Goal: Task Accomplishment & Management: Use online tool/utility

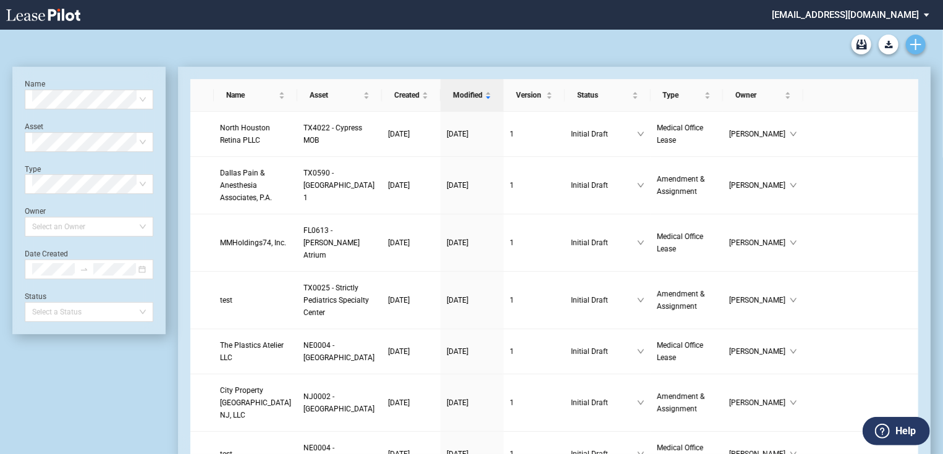
click at [921, 46] on icon "Create new document" at bounding box center [916, 44] width 11 height 11
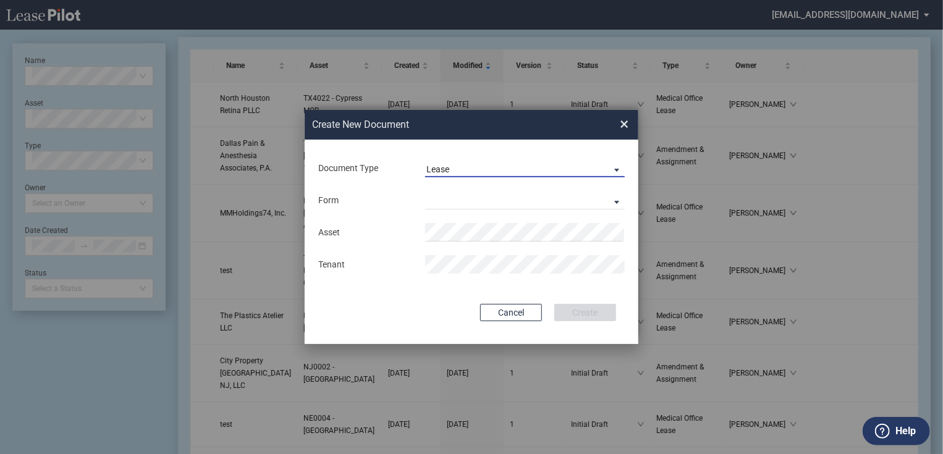
click at [477, 161] on md-select-value "Lease" at bounding box center [525, 168] width 200 height 19
click at [457, 171] on md-option "Lease" at bounding box center [526, 170] width 219 height 30
click at [446, 193] on md-select "Medical Office Lease Scottsdale Lease Louisville Lease 1370 Medical Place Lease…" at bounding box center [525, 200] width 200 height 19
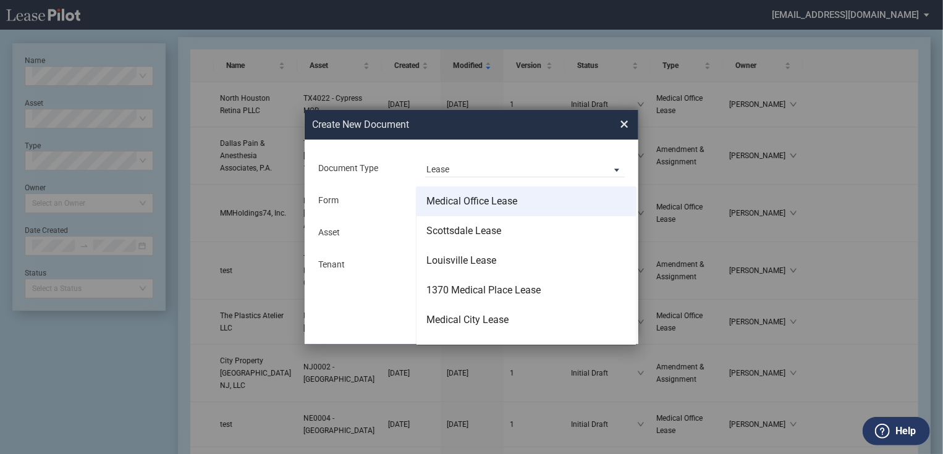
click at [475, 203] on div "Medical Office Lease" at bounding box center [472, 202] width 91 height 14
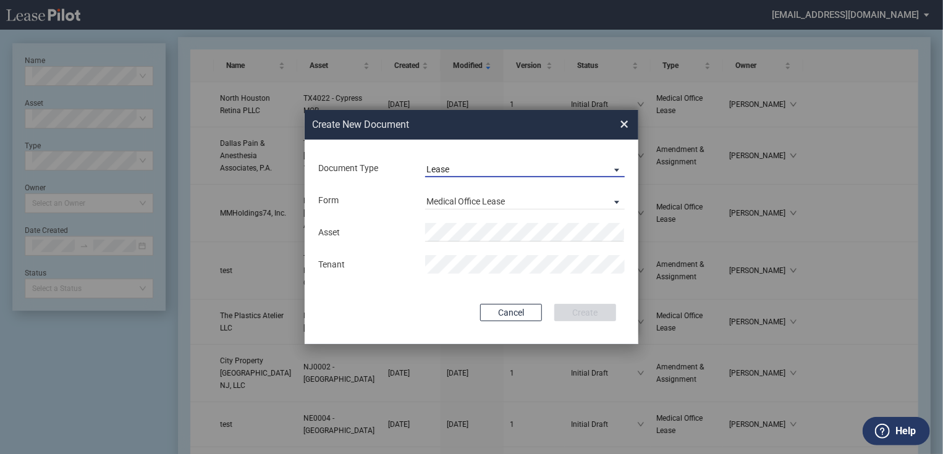
click at [481, 169] on span "Lease" at bounding box center [515, 170] width 177 height 12
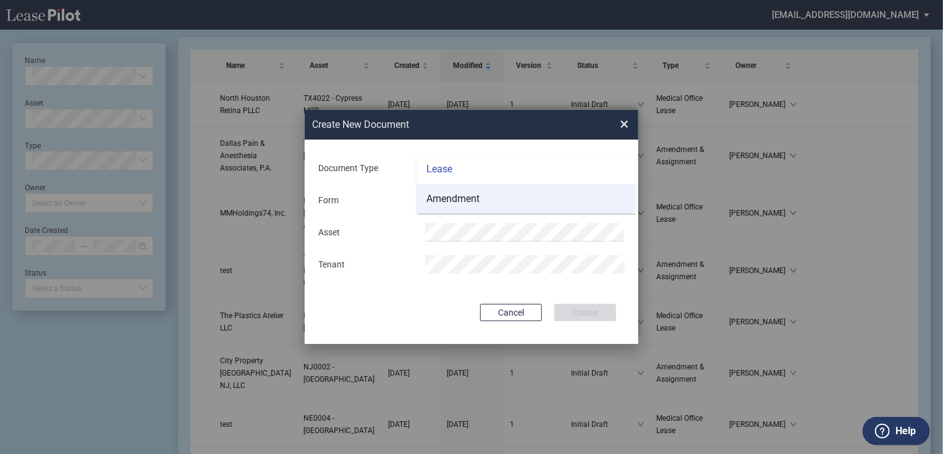
click at [469, 203] on div "Amendment" at bounding box center [453, 199] width 53 height 14
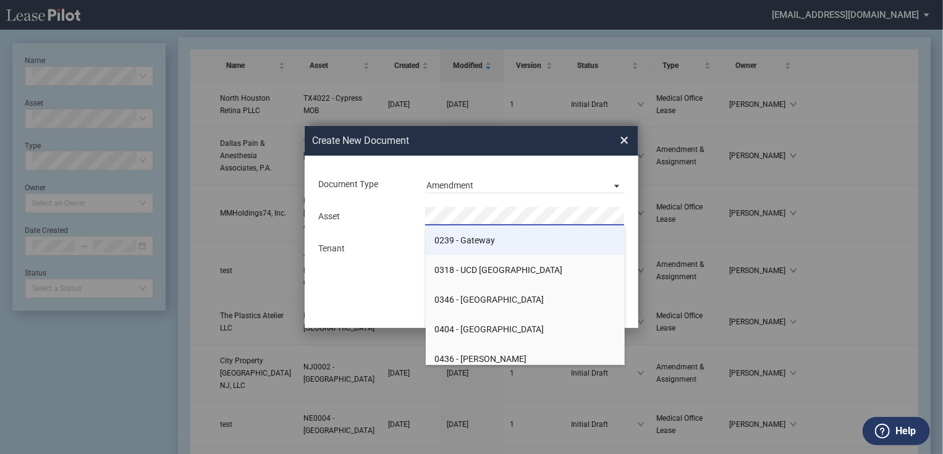
click at [473, 245] on span "0239 - Gateway" at bounding box center [465, 241] width 61 height 10
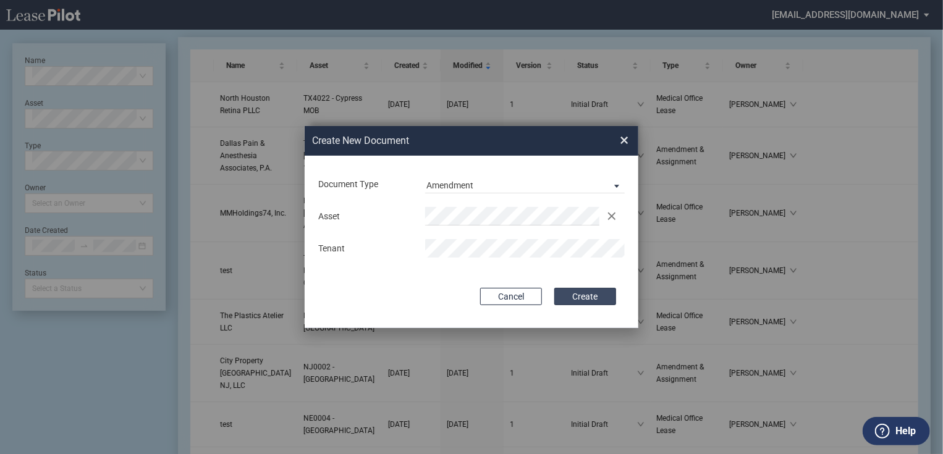
click at [576, 292] on button "Create" at bounding box center [585, 296] width 62 height 17
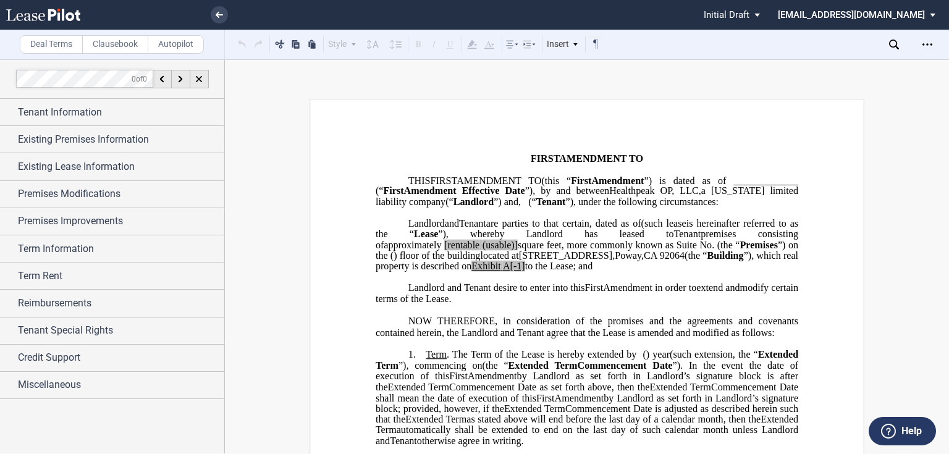
scroll to position [99, 0]
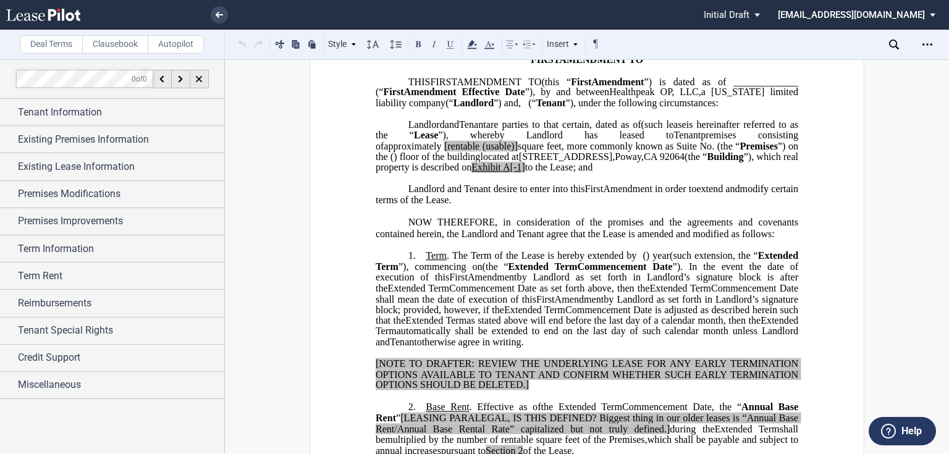
drag, startPoint x: 620, startPoint y: 360, endPoint x: 771, endPoint y: 291, distance: 166.8
click at [771, 291] on p "1. Term . The Term of the Lease is hereby extended by [__________] ﻿ ﻿ ( ﻿ ﻿ ) …" at bounding box center [587, 299] width 423 height 98
